Goal: Navigation & Orientation: Find specific page/section

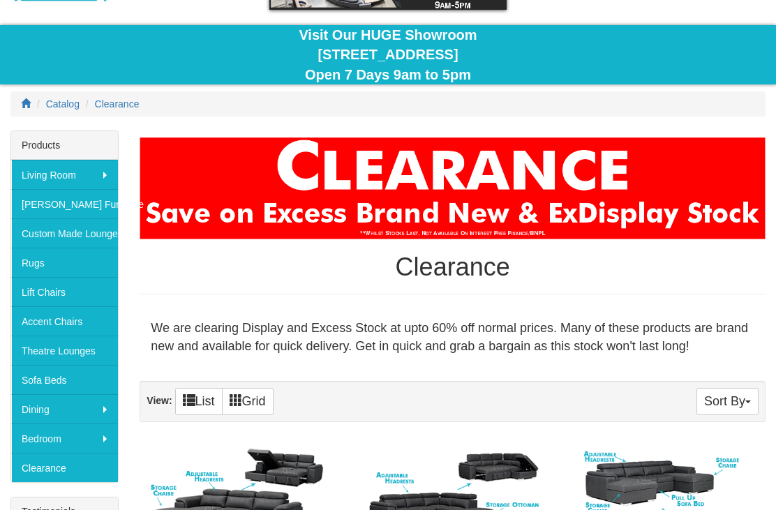
scroll to position [110, 0]
click at [76, 205] on link "[PERSON_NAME] Furniture" at bounding box center [64, 203] width 107 height 29
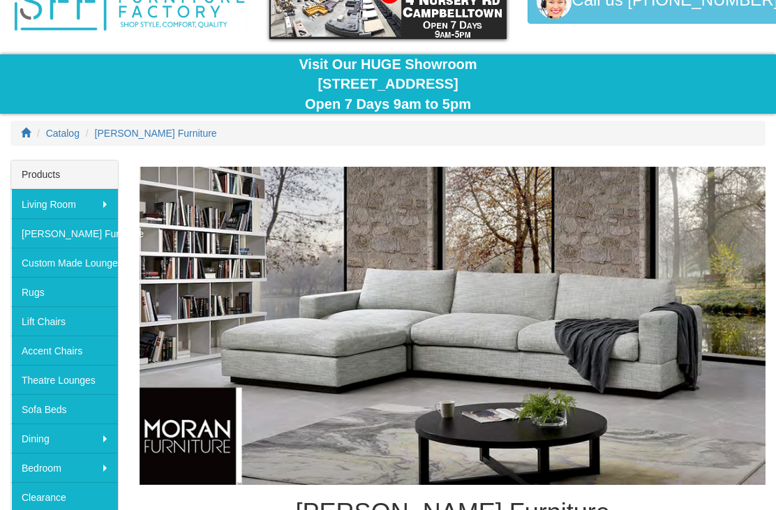
scroll to position [81, 0]
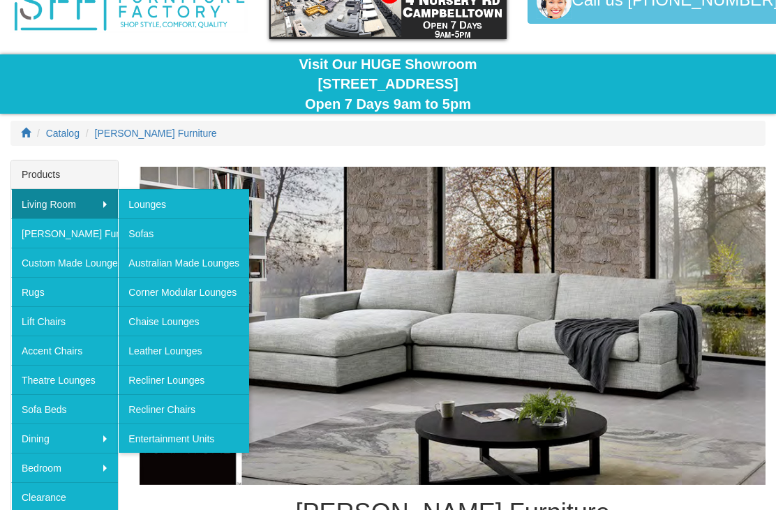
click at [177, 411] on link "Recliner Chairs" at bounding box center [183, 408] width 131 height 29
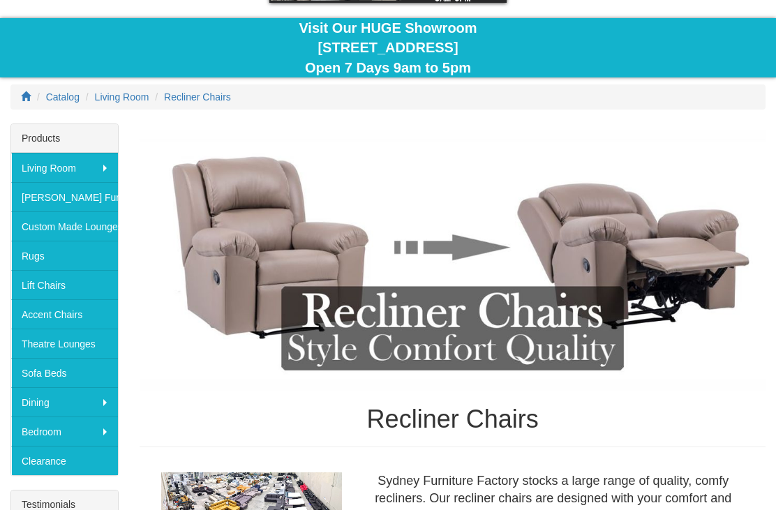
scroll to position [117, 0]
click at [627, 297] on img at bounding box center [453, 261] width 626 height 261
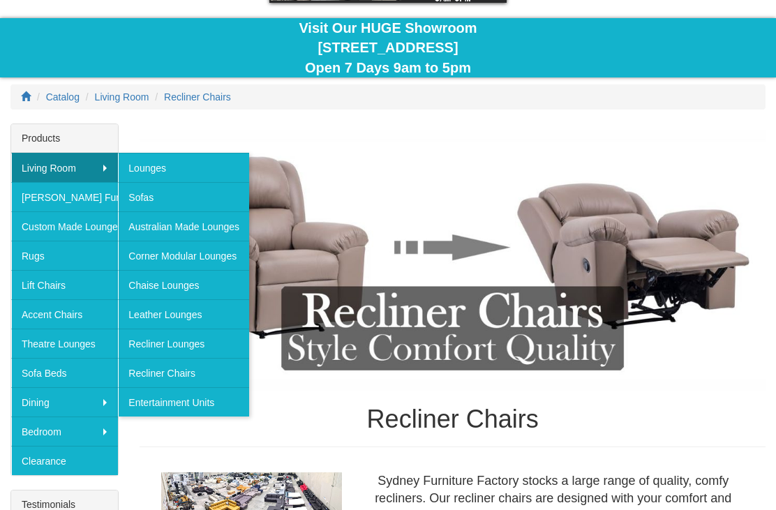
click at [223, 224] on link "Australian Made Lounges" at bounding box center [183, 226] width 131 height 29
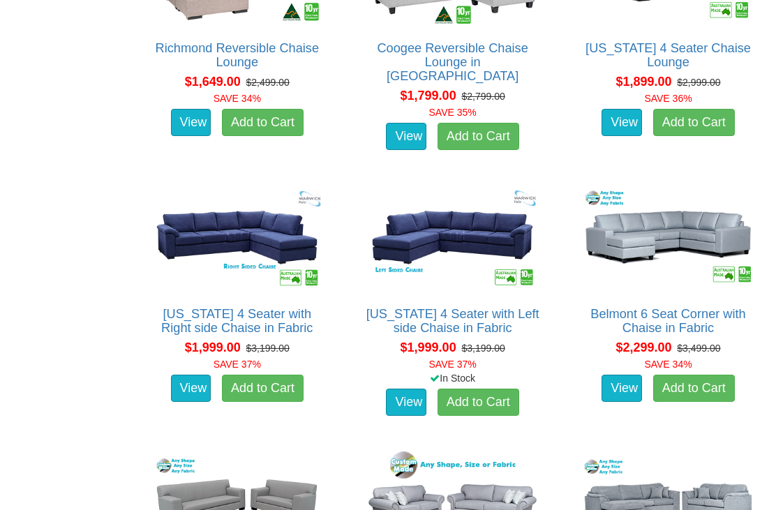
scroll to position [1184, 0]
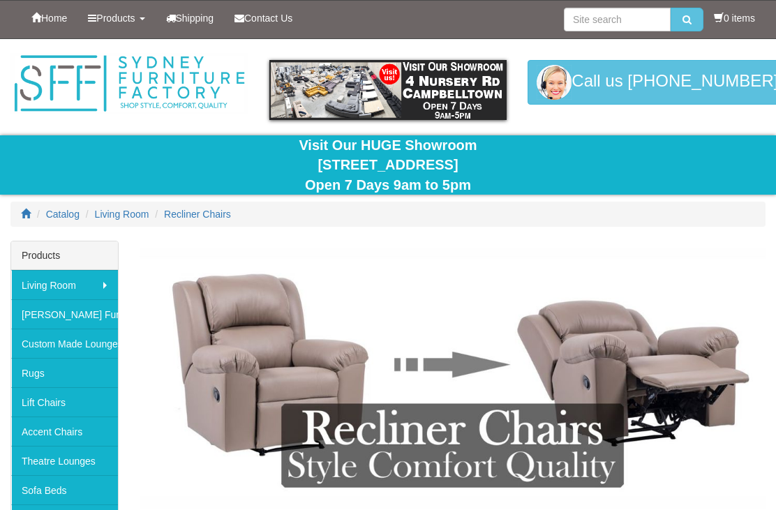
scroll to position [162, 0]
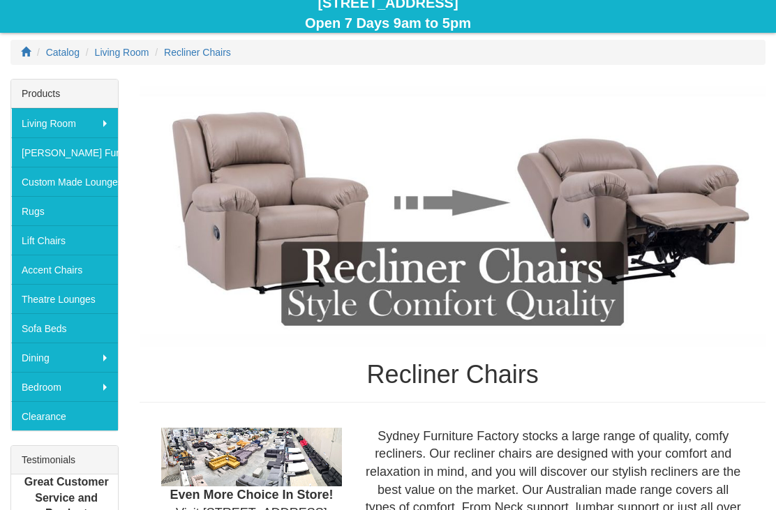
click at [76, 267] on link "Accent Chairs" at bounding box center [64, 269] width 107 height 29
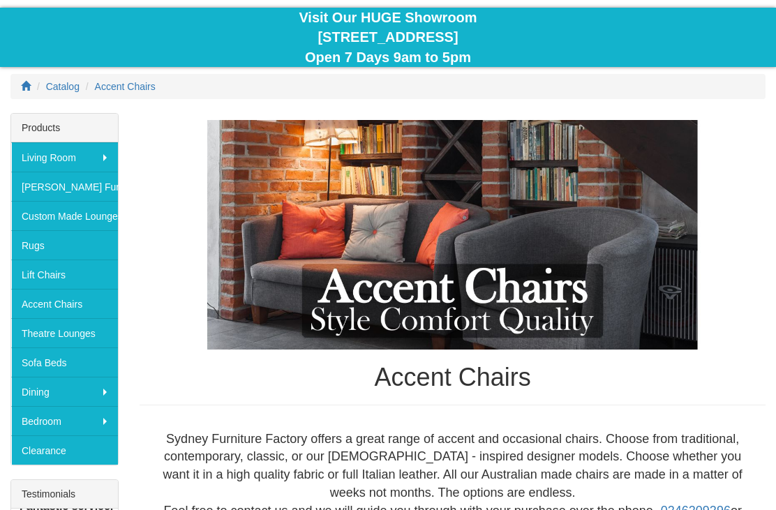
scroll to position [128, 0]
click at [52, 276] on link "Lift Chairs" at bounding box center [64, 274] width 107 height 29
